Goal: Transaction & Acquisition: Book appointment/travel/reservation

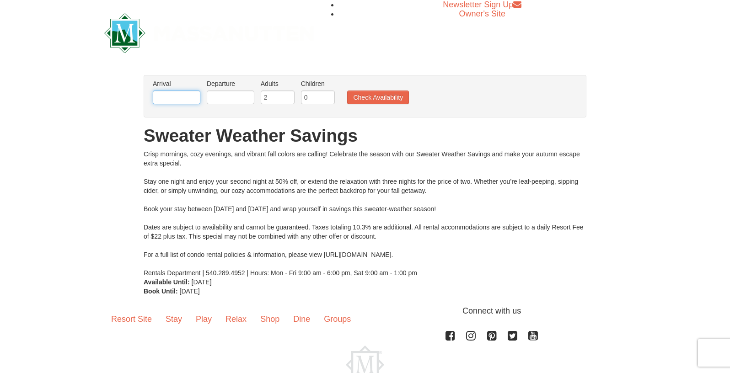
click at [181, 103] on input "text" at bounding box center [177, 98] width 48 height 14
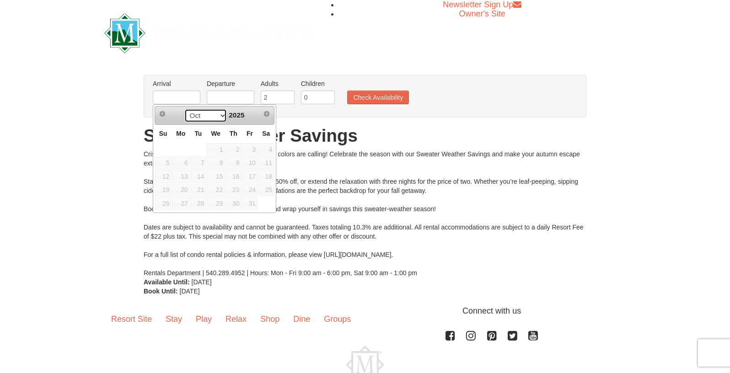
click option "Oct" at bounding box center [0, 0] width 0 height 0
click at [268, 116] on span "Next" at bounding box center [266, 113] width 7 height 7
click at [365, 205] on div "Crisp mornings, cozy evenings, and vibrant fall colors are calling! Celebrate t…" at bounding box center [365, 213] width 443 height 128
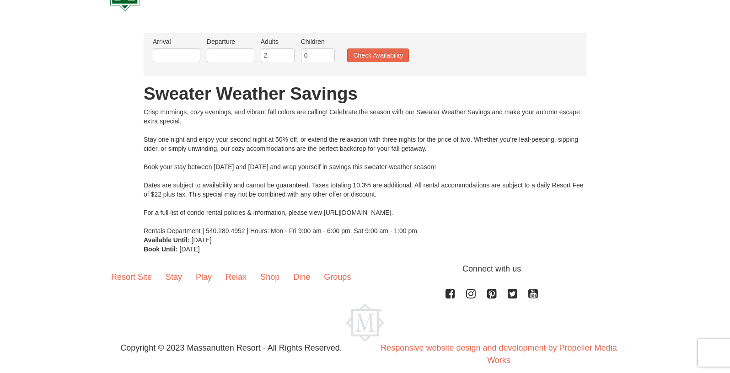
scroll to position [53, 0]
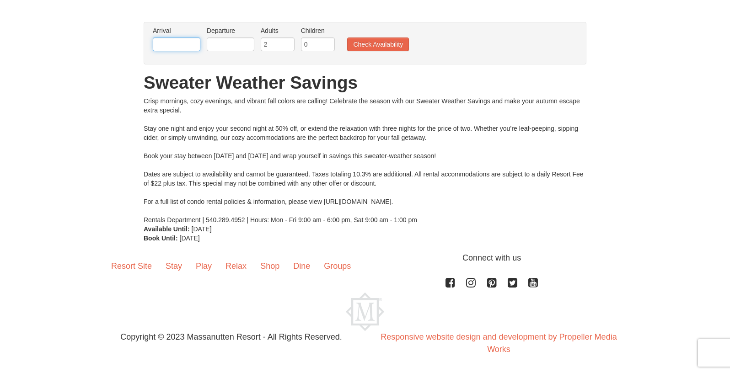
click at [181, 40] on input "text" at bounding box center [177, 44] width 48 height 14
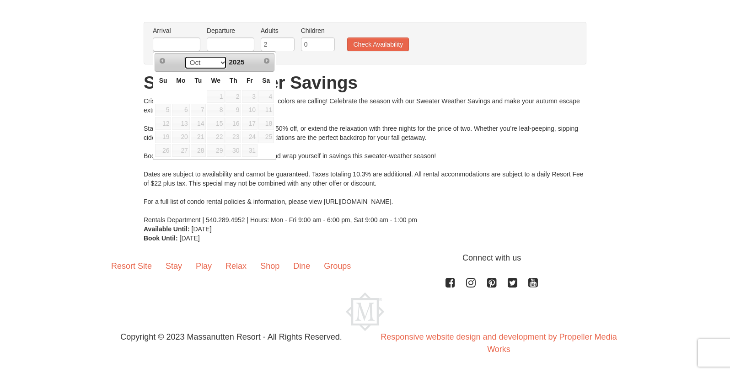
click option "Oct" at bounding box center [0, 0] width 0 height 0
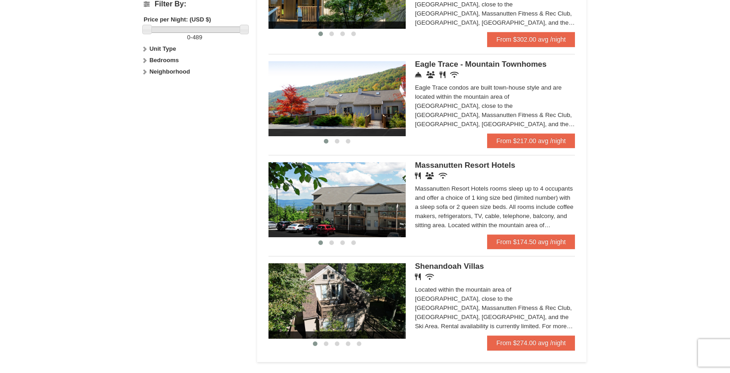
scroll to position [479, 0]
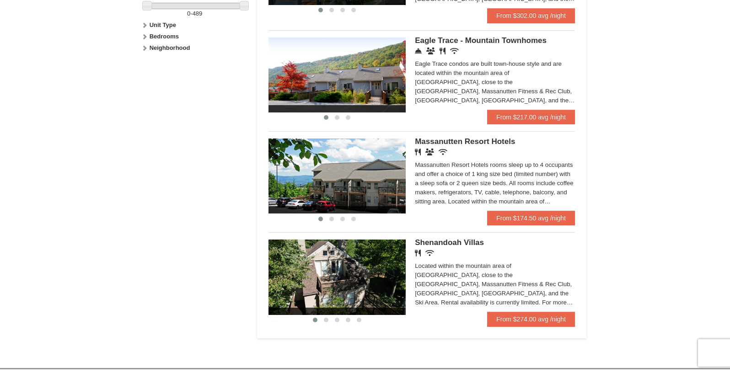
click at [466, 145] on span "Massanutten Resort Hotels" at bounding box center [465, 141] width 100 height 9
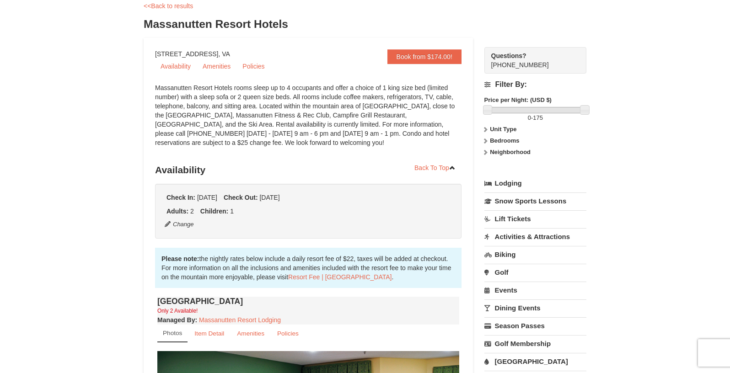
scroll to position [50, 0]
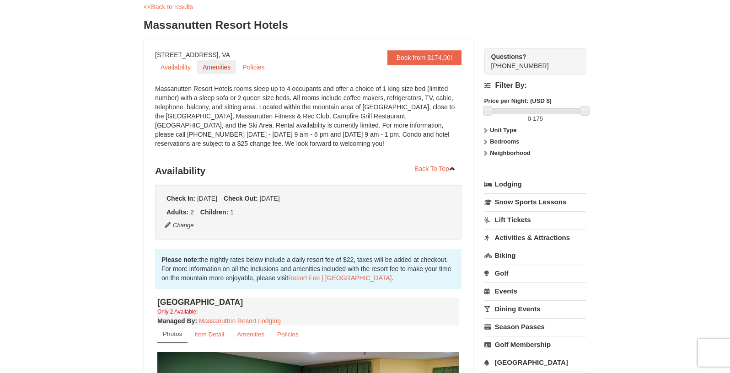
click at [213, 68] on link "Amenities" at bounding box center [216, 67] width 39 height 14
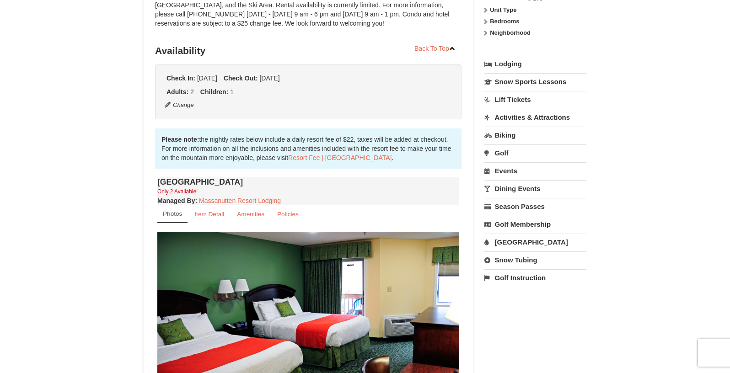
scroll to position [0, 0]
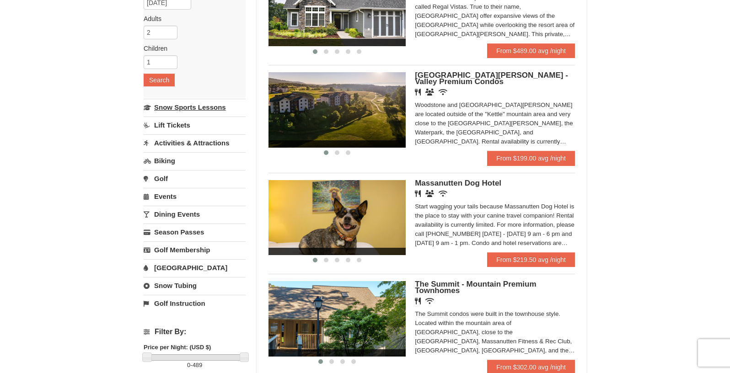
scroll to position [134, 0]
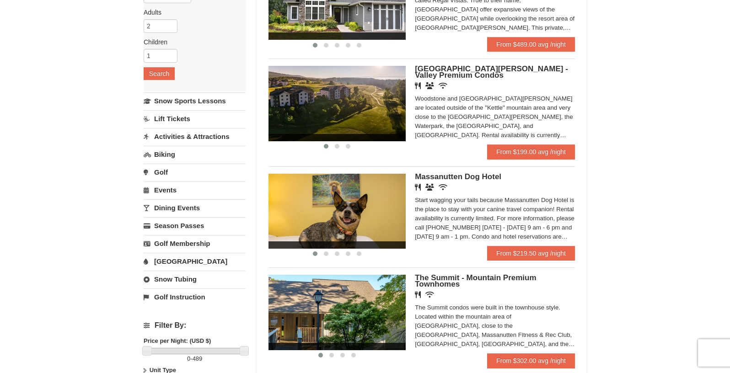
click at [172, 118] on link "Lift Tickets" at bounding box center [195, 118] width 102 height 17
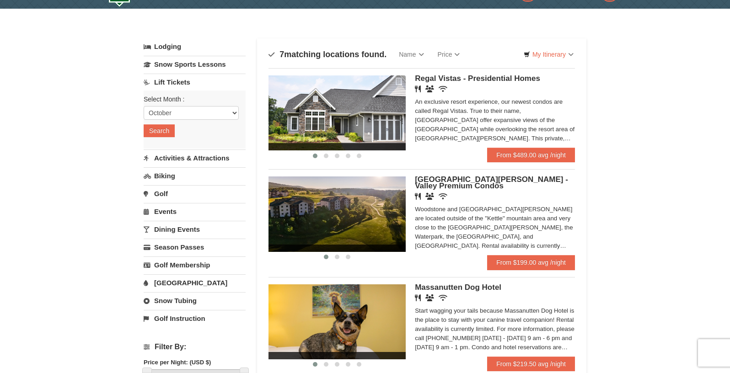
scroll to position [0, 0]
